Goal: Obtain resource: Obtain resource

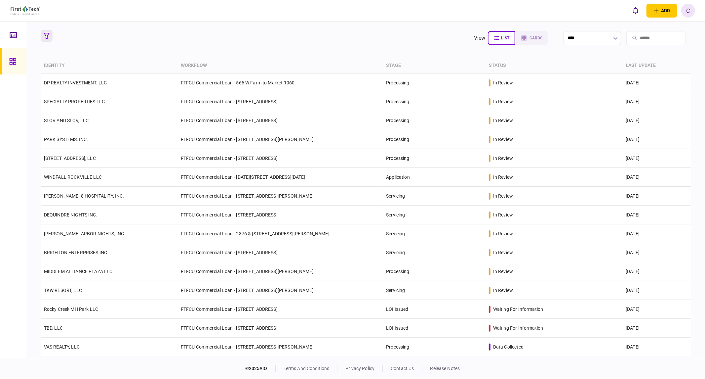
click at [45, 38] on icon "button" at bounding box center [47, 36] width 6 height 6
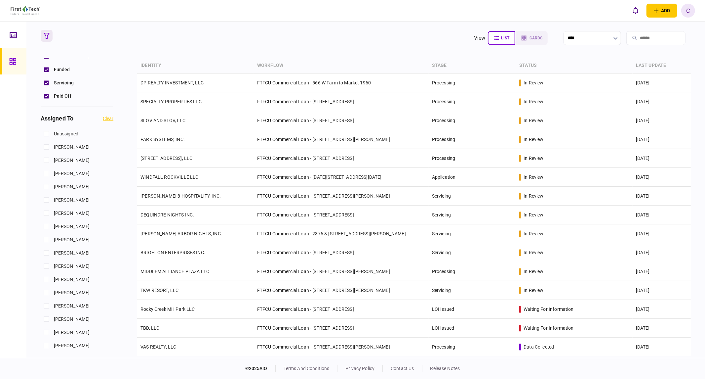
scroll to position [294, 0]
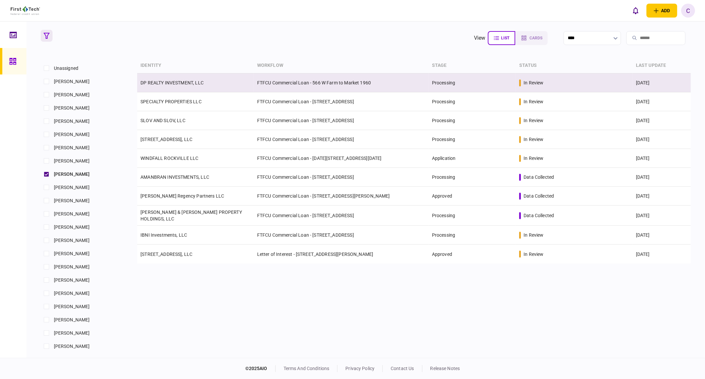
click at [167, 84] on link "DP REALTY INVESTMENT, LLC" at bounding box center [172, 82] width 63 height 5
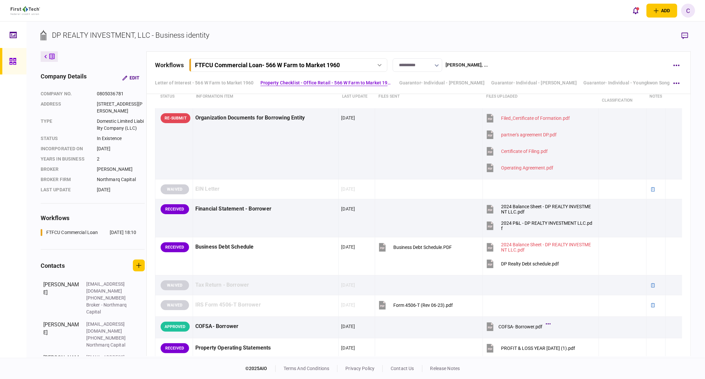
scroll to position [220, 0]
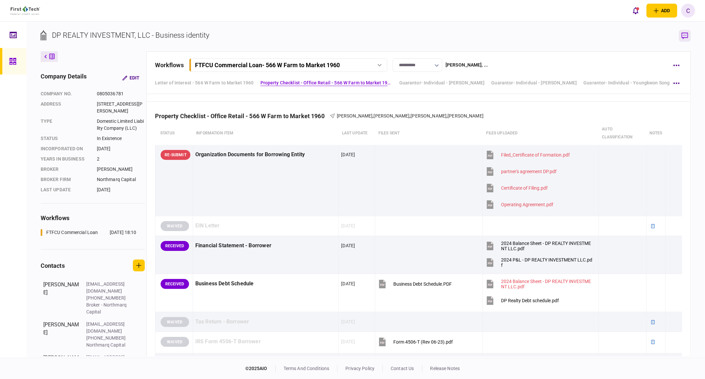
click at [684, 35] on icon "button" at bounding box center [685, 35] width 7 height 7
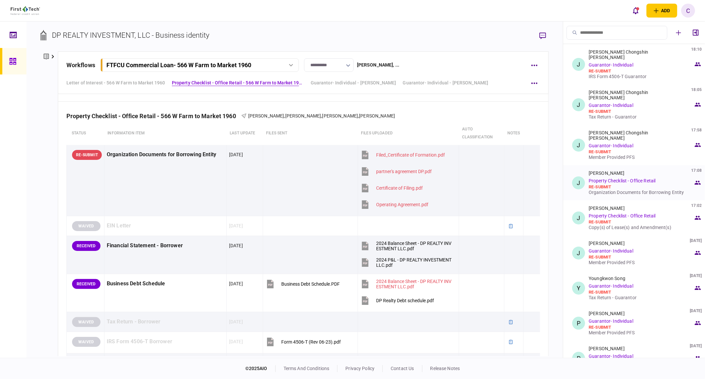
click at [625, 190] on div "Organization Documents for Borrowing Entity" at bounding box center [641, 192] width 105 height 5
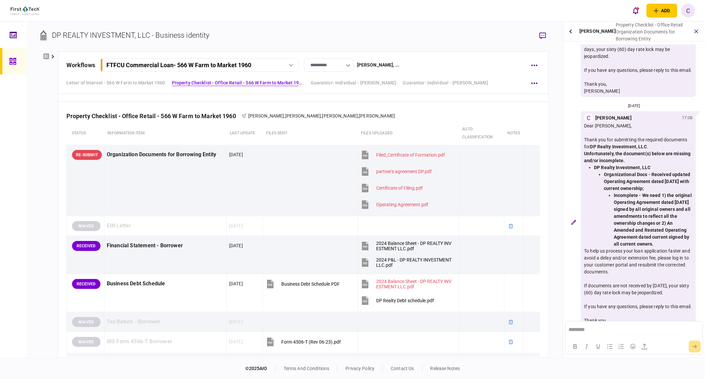
scroll to position [195, 0]
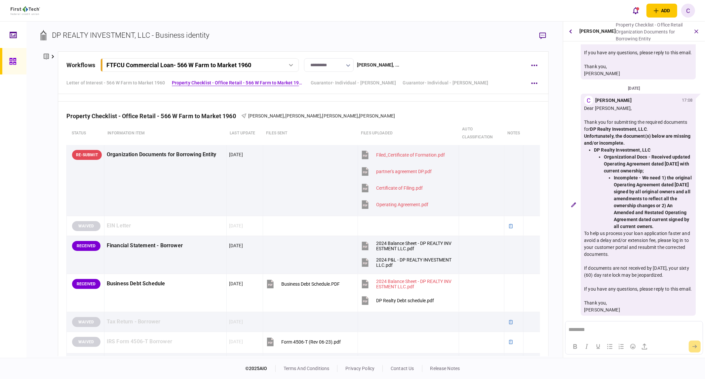
drag, startPoint x: 595, startPoint y: 142, endPoint x: 662, endPoint y: 219, distance: 102.2
click at [662, 219] on li "DP Realty Investment, LLC Organizational Docs - Received updated Operating Agre…" at bounding box center [643, 188] width 99 height 83
copy li "DP Realty Investment, LLC Organizational Docs - Received updated Operating Agre…"
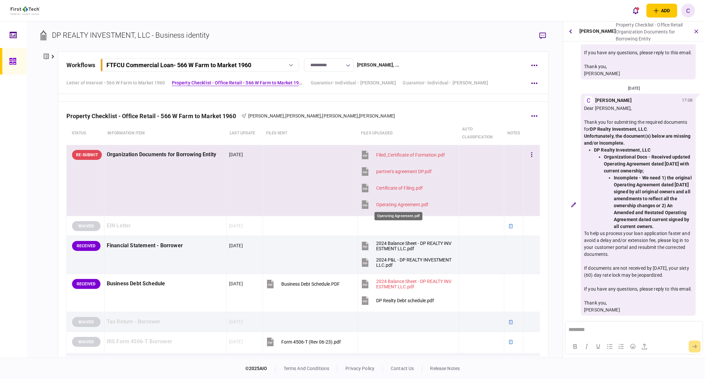
click at [404, 205] on div "Operating Agreement.pdf" at bounding box center [402, 204] width 52 height 5
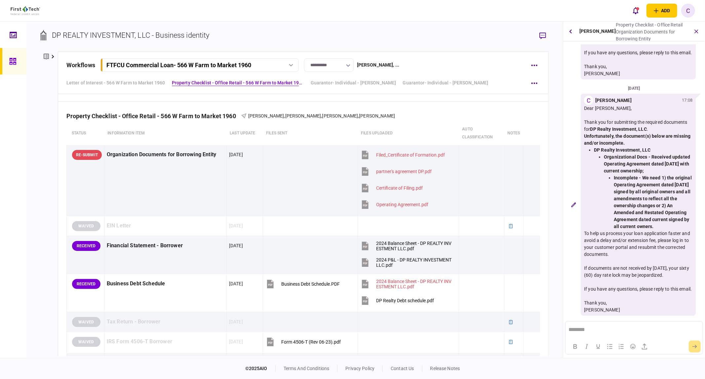
click at [17, 61] on div at bounding box center [14, 61] width 11 height 26
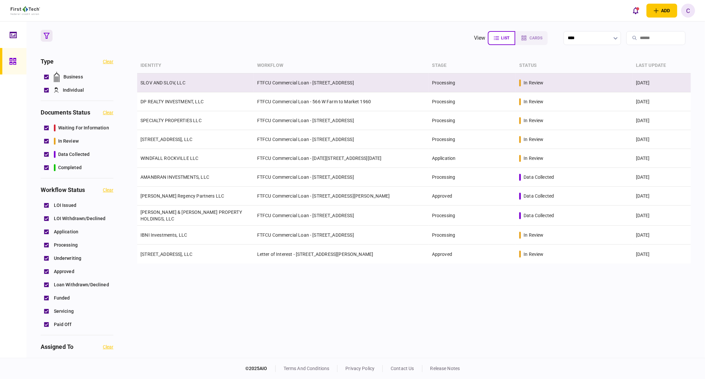
click at [160, 81] on link "SLOV AND SLOV, LLC" at bounding box center [163, 82] width 45 height 5
